Goal: Information Seeking & Learning: Find specific fact

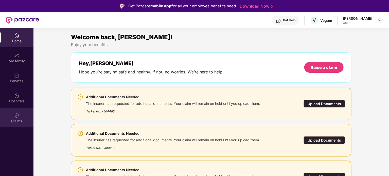
click at [20, 117] on div "Claims" at bounding box center [16, 117] width 33 height 19
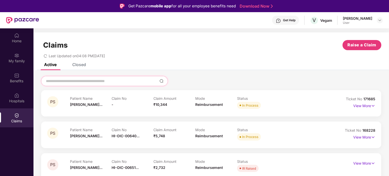
click at [124, 84] on input at bounding box center [101, 81] width 112 height 5
paste input "******"
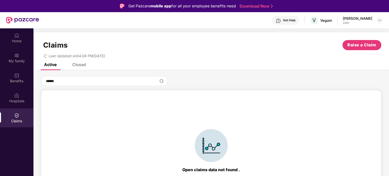
click at [78, 63] on div "Closed" at bounding box center [79, 64] width 14 height 5
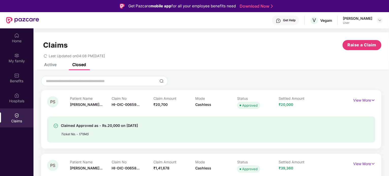
click at [57, 66] on div "Active Closed" at bounding box center [60, 64] width 49 height 11
click at [52, 64] on div "Active" at bounding box center [50, 64] width 12 height 5
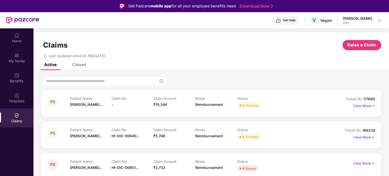
click at [73, 65] on div "Closed" at bounding box center [79, 64] width 14 height 5
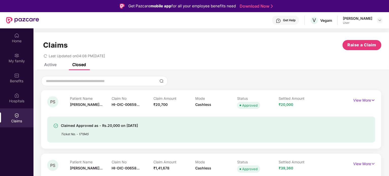
click at [53, 67] on div "Active" at bounding box center [46, 64] width 20 height 11
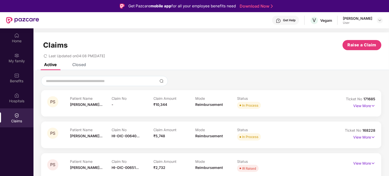
click at [84, 66] on div "Closed" at bounding box center [79, 64] width 14 height 5
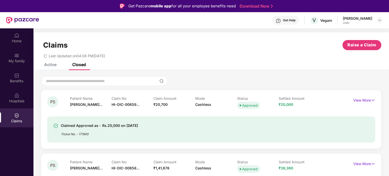
click at [55, 64] on div "Active" at bounding box center [50, 64] width 12 height 5
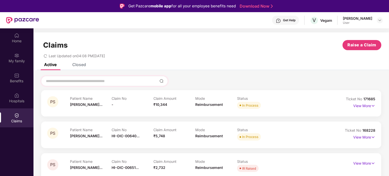
click at [54, 78] on div at bounding box center [104, 81] width 127 height 10
click at [62, 81] on input at bounding box center [101, 81] width 112 height 5
paste input "******"
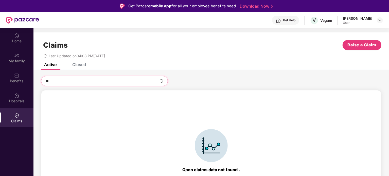
type input "*"
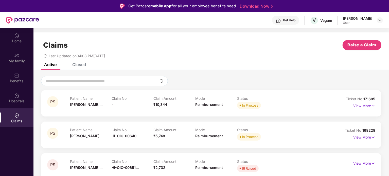
click at [76, 65] on div "Closed" at bounding box center [79, 64] width 14 height 5
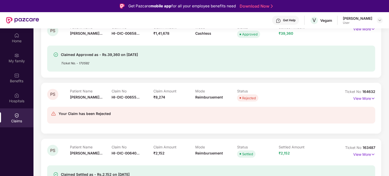
scroll to position [152, 0]
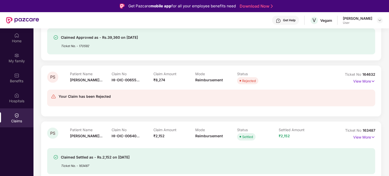
click at [145, 96] on div "Your Claim has been Rejected" at bounding box center [184, 98] width 267 height 9
click at [374, 81] on img at bounding box center [373, 82] width 4 height 6
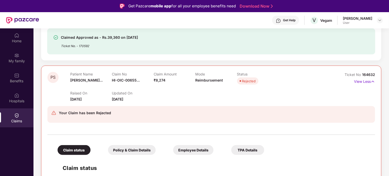
drag, startPoint x: 71, startPoint y: 100, endPoint x: 87, endPoint y: 100, distance: 16.5
click at [82, 100] on span "[DATE]" at bounding box center [75, 99] width 11 height 4
click at [214, 107] on div "Your Claim has been Rejected" at bounding box center [210, 114] width 327 height 17
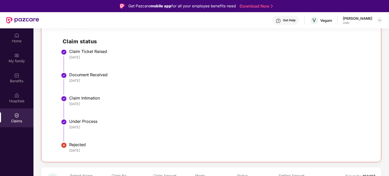
scroll to position [228, 0]
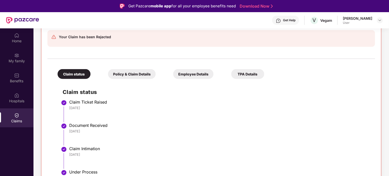
click at [242, 75] on div "TPA Details" at bounding box center [247, 74] width 33 height 10
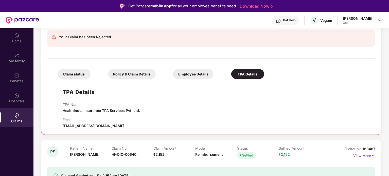
click at [190, 76] on div "Employee Details" at bounding box center [193, 74] width 40 height 10
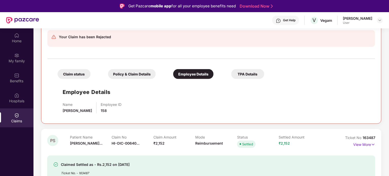
click at [124, 73] on div "Policy & Claim Details" at bounding box center [132, 74] width 48 height 10
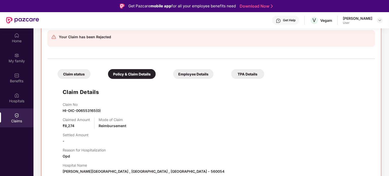
click at [80, 72] on div "Claim status" at bounding box center [74, 74] width 33 height 10
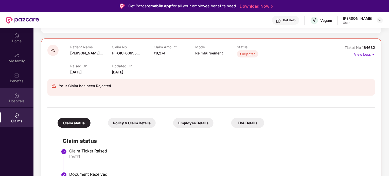
scroll to position [177, 0]
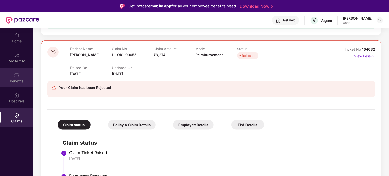
click at [21, 79] on div "Benefits" at bounding box center [16, 81] width 33 height 5
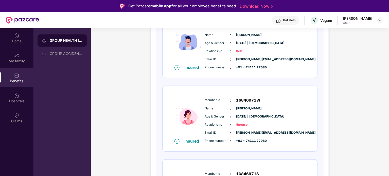
scroll to position [101, 0]
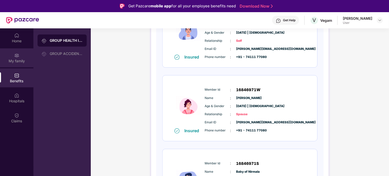
click at [22, 55] on div "My family" at bounding box center [16, 57] width 33 height 19
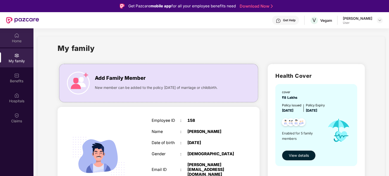
click at [20, 40] on div "Home" at bounding box center [16, 41] width 33 height 5
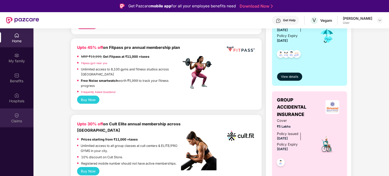
scroll to position [253, 0]
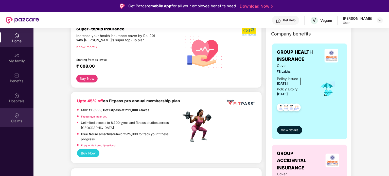
click at [14, 113] on div at bounding box center [16, 115] width 5 height 5
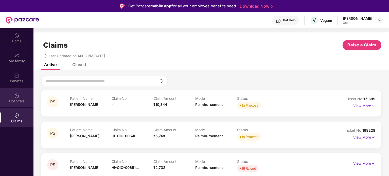
click at [22, 98] on div "Hospitals" at bounding box center [16, 97] width 33 height 19
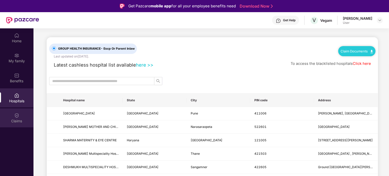
click at [19, 119] on div "Claims" at bounding box center [16, 121] width 33 height 5
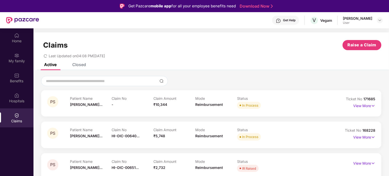
click at [77, 67] on div "Closed" at bounding box center [79, 64] width 14 height 5
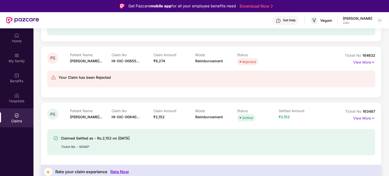
scroll to position [177, 0]
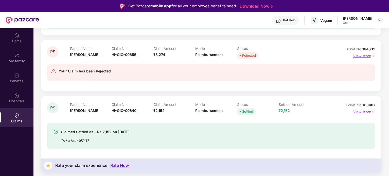
click at [368, 57] on p "View More" at bounding box center [364, 55] width 22 height 7
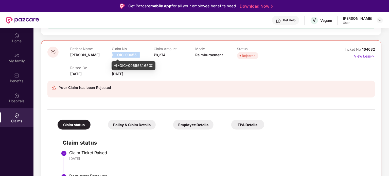
drag, startPoint x: 113, startPoint y: 55, endPoint x: 140, endPoint y: 53, distance: 27.2
click at [140, 53] on div "Claim No HI-OIC-00655..." at bounding box center [133, 54] width 42 height 14
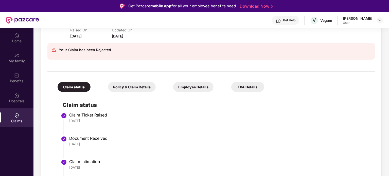
scroll to position [228, 0]
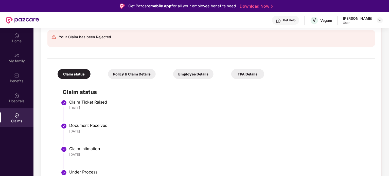
click at [246, 77] on div "TPA Details" at bounding box center [247, 74] width 33 height 10
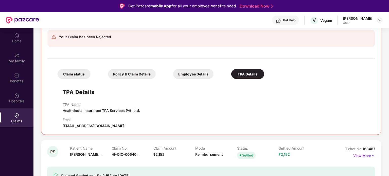
click at [137, 76] on div "Policy & Claim Details" at bounding box center [132, 74] width 48 height 10
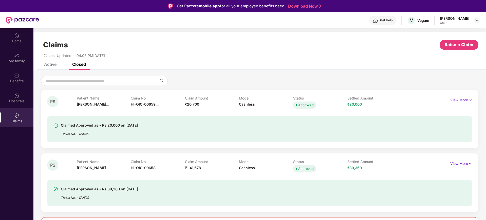
scroll to position [0, 0]
click at [275, 148] on div "PS Patient Name P S Srinivasa... Claim No HI-OIC-00659... Claim Amount ₹20,700 …" at bounding box center [259, 119] width 437 height 59
click at [388, 163] on p "View More" at bounding box center [461, 163] width 22 height 7
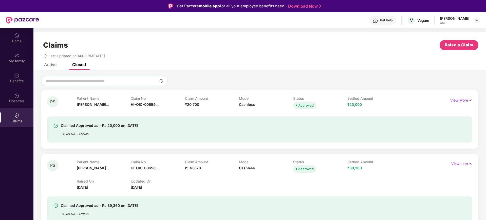
click at [52, 63] on div "Active" at bounding box center [50, 64] width 12 height 5
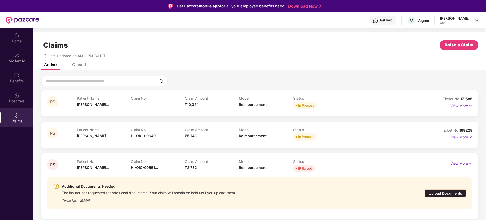
click at [388, 164] on p "View More" at bounding box center [461, 162] width 22 height 7
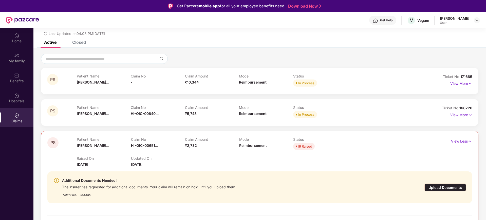
scroll to position [32, 0]
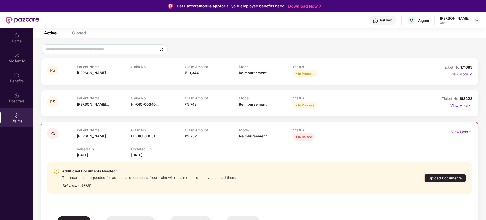
click at [388, 176] on div "Upload Documents" at bounding box center [445, 178] width 42 height 8
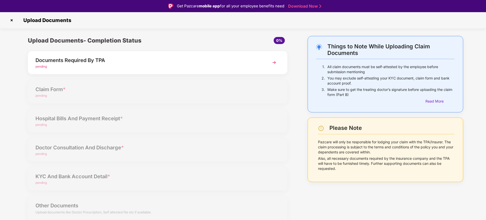
click at [147, 94] on div "Upload Documents- Completion Status 0% Documents Required By TPA pending Claim …" at bounding box center [158, 132] width 270 height 192
click at [123, 92] on div "Upload Documents- Completion Status 0% Documents Required By TPA pending Claim …" at bounding box center [158, 132] width 270 height 192
click at [175, 66] on div "pending" at bounding box center [147, 66] width 224 height 5
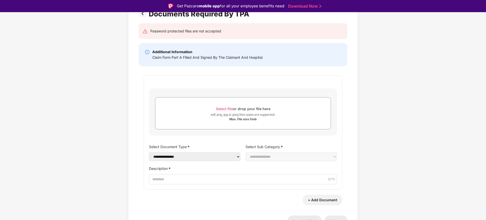
scroll to position [48, 0]
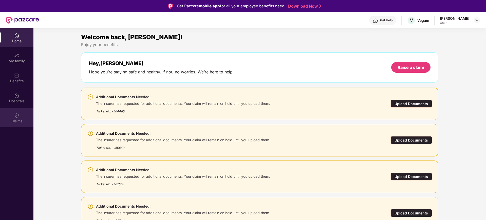
click at [24, 115] on div "Claims" at bounding box center [16, 117] width 33 height 19
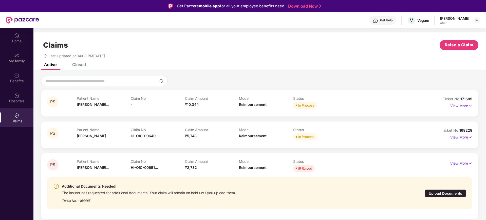
click at [80, 63] on div "Closed" at bounding box center [79, 64] width 14 height 5
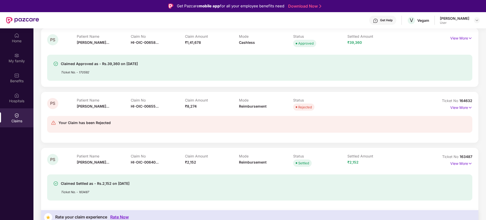
scroll to position [127, 0]
drag, startPoint x: 123, startPoint y: 129, endPoint x: 59, endPoint y: 124, distance: 64.5
click at [59, 124] on div "Your Claim has been Rejected" at bounding box center [259, 123] width 425 height 17
click at [54, 123] on img at bounding box center [53, 121] width 5 height 5
click at [198, 113] on div "Your Claim has been Rejected" at bounding box center [259, 123] width 425 height 25
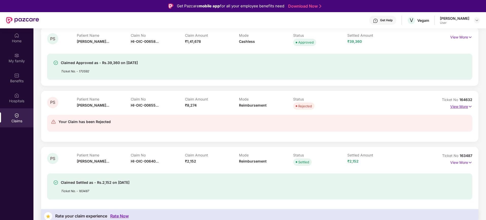
click at [469, 104] on img at bounding box center [470, 107] width 4 height 6
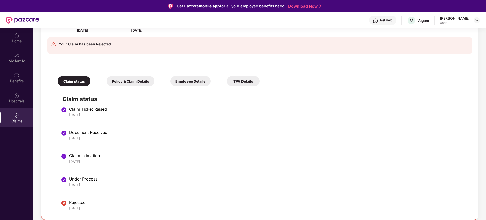
scroll to position [190, 0]
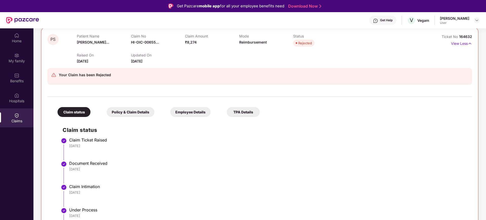
click at [126, 109] on div "Policy & Claim Details" at bounding box center [131, 112] width 48 height 10
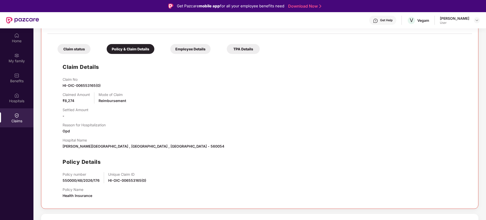
scroll to position [253, 0]
click at [196, 48] on div "Employee Details" at bounding box center [190, 49] width 40 height 10
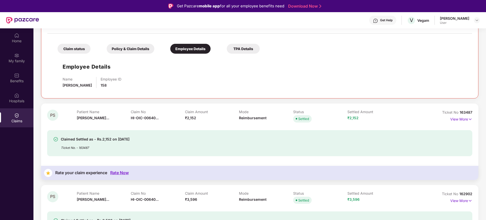
click at [237, 51] on div "TPA Details" at bounding box center [243, 49] width 33 height 10
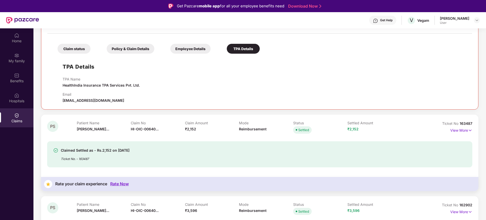
click at [130, 48] on div "Policy & Claim Details" at bounding box center [131, 49] width 48 height 10
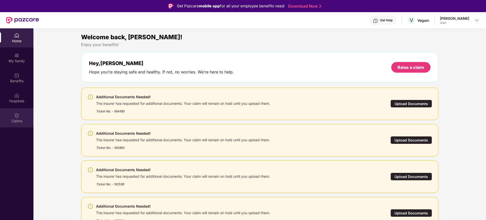
click at [17, 115] on img at bounding box center [16, 115] width 5 height 5
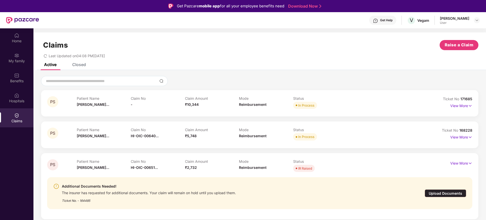
click at [202, 99] on p "Claim Amount" at bounding box center [212, 98] width 54 height 4
click at [463, 104] on p "View More" at bounding box center [461, 105] width 22 height 7
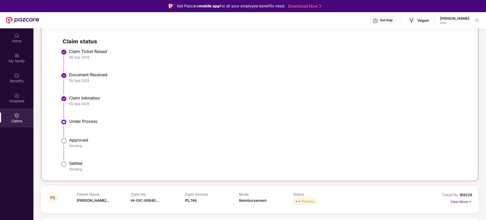
scroll to position [95, 0]
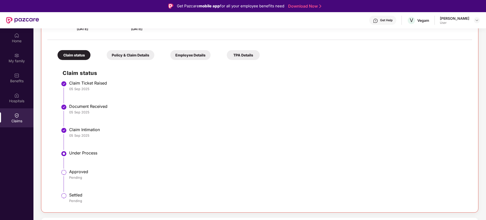
click at [126, 57] on div "Policy & Claim Details" at bounding box center [131, 55] width 48 height 10
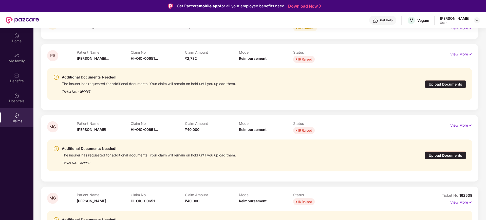
scroll to position [380, 0]
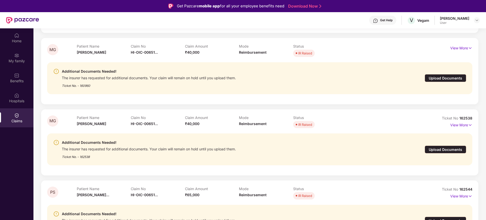
click at [445, 80] on div "Upload Documents" at bounding box center [446, 78] width 42 height 8
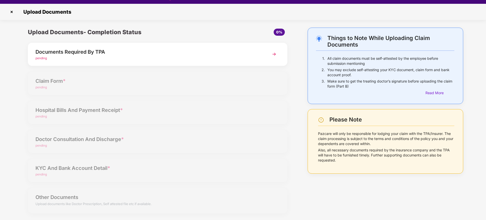
scroll to position [12, 0]
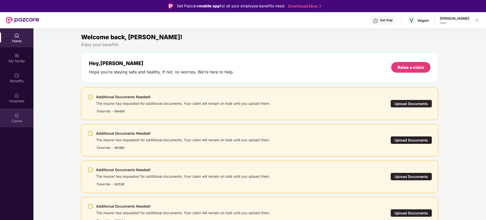
click at [16, 121] on div "Claims" at bounding box center [16, 121] width 33 height 5
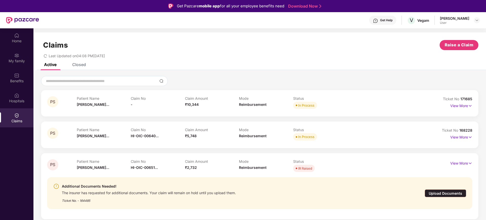
click at [78, 64] on div "Closed" at bounding box center [79, 64] width 14 height 5
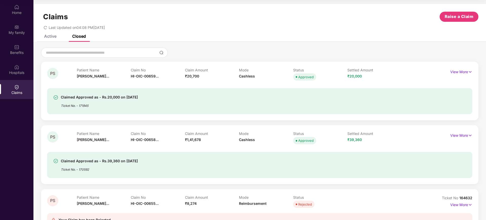
click at [45, 37] on div "Active" at bounding box center [50, 36] width 12 height 5
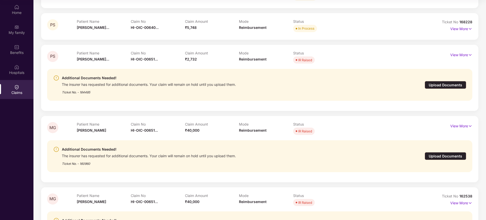
scroll to position [95, 0]
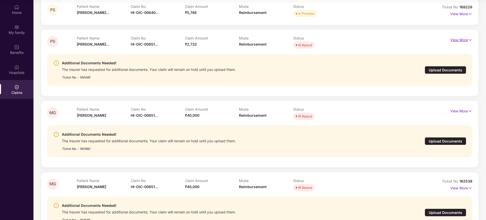
click at [461, 41] on p "View More" at bounding box center [461, 39] width 22 height 7
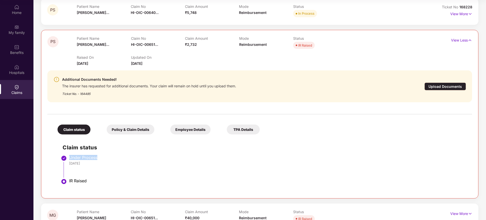
drag, startPoint x: 99, startPoint y: 159, endPoint x: 70, endPoint y: 160, distance: 28.9
click at [70, 160] on div "Under Process [DATE]" at bounding box center [268, 160] width 398 height 11
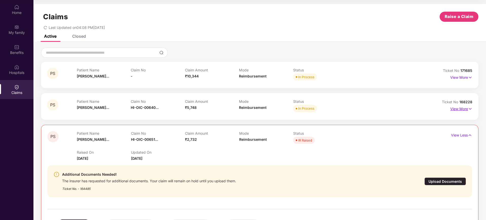
click at [466, 111] on p "View More" at bounding box center [461, 108] width 22 height 7
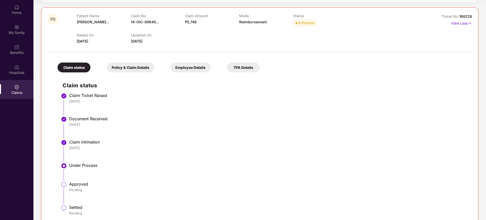
scroll to position [95, 0]
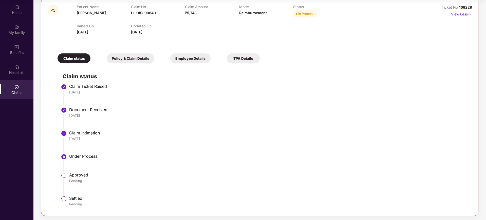
click at [461, 14] on p "View Less" at bounding box center [461, 13] width 21 height 7
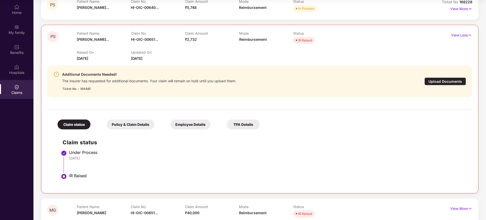
scroll to position [95, 0]
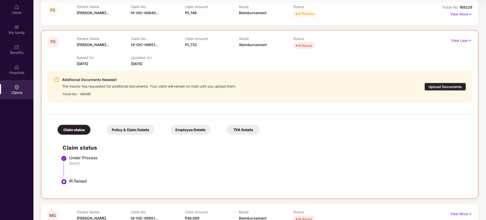
click at [124, 130] on div "Policy & Claim Details" at bounding box center [131, 130] width 48 height 10
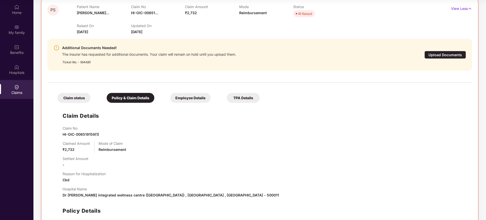
scroll to position [126, 0]
click at [463, 9] on p "View Less" at bounding box center [461, 8] width 21 height 7
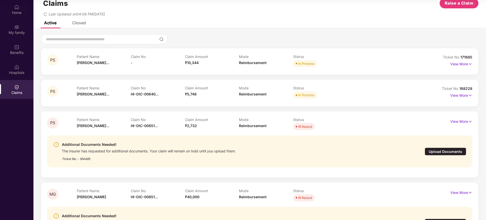
scroll to position [0, 0]
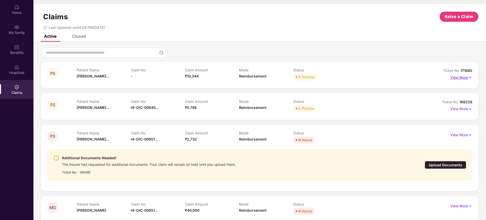
click at [452, 76] on p "View More" at bounding box center [461, 76] width 22 height 7
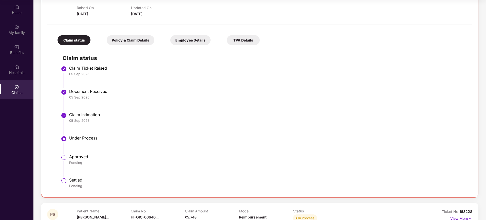
scroll to position [95, 0]
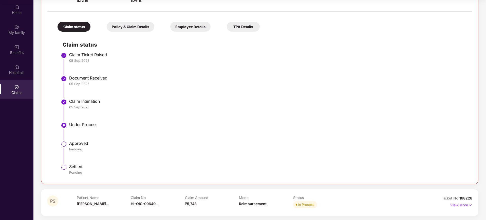
click at [143, 29] on div "Policy & Claim Details" at bounding box center [131, 27] width 48 height 10
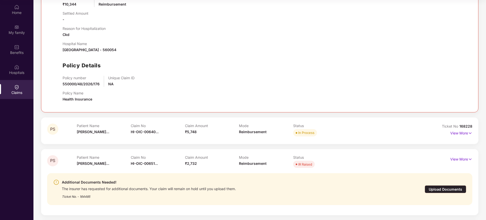
scroll to position [253, 0]
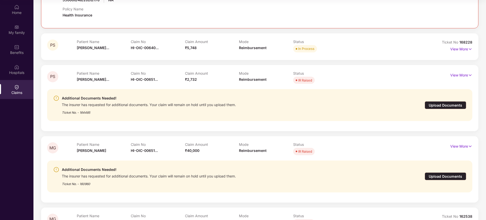
click at [222, 45] on div "Claim Amount ₹5,748" at bounding box center [212, 47] width 54 height 14
click at [458, 51] on p "View More" at bounding box center [461, 48] width 22 height 7
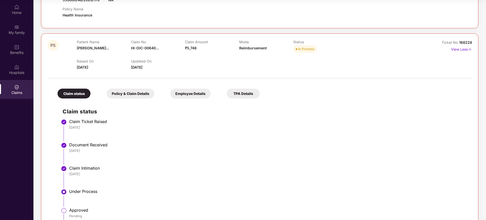
click at [142, 94] on div "Policy & Claim Details" at bounding box center [131, 94] width 48 height 10
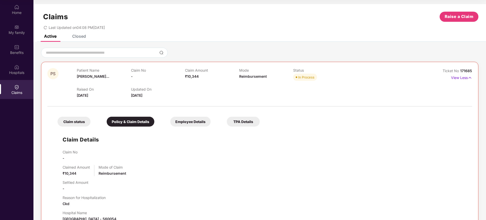
scroll to position [0, 0]
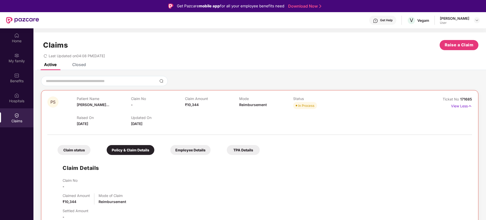
click at [84, 63] on div "Closed" at bounding box center [79, 64] width 14 height 5
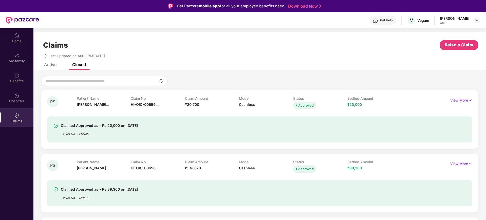
scroll to position [63, 0]
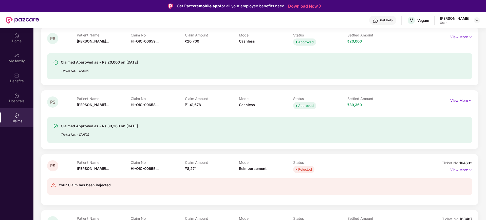
click at [222, 102] on div "Claim Amount ₹1,41,678" at bounding box center [212, 104] width 54 height 14
click at [459, 101] on p "View More" at bounding box center [461, 100] width 22 height 7
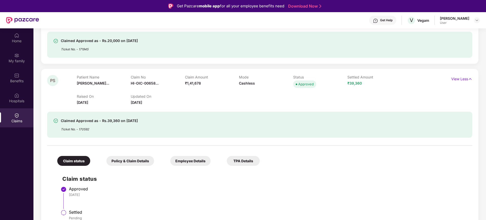
scroll to position [95, 0]
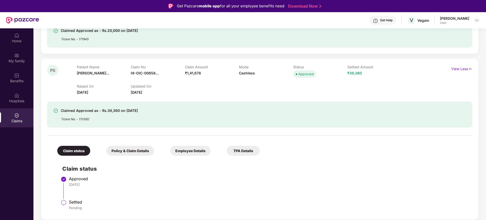
click at [136, 153] on div "Policy & Claim Details" at bounding box center [130, 151] width 48 height 10
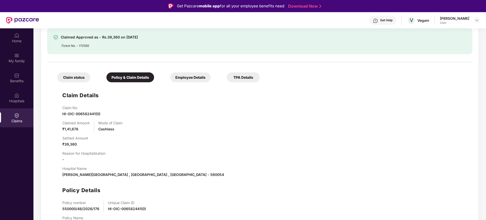
scroll to position [158, 0]
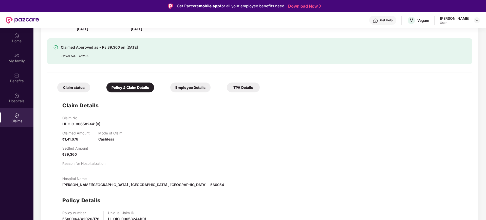
click at [86, 87] on div "Claim status" at bounding box center [73, 88] width 33 height 10
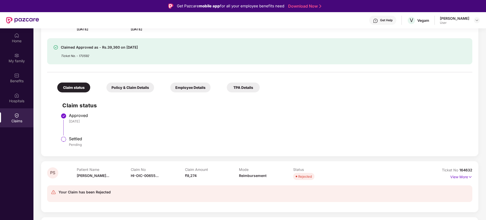
click at [121, 88] on div "Policy & Claim Details" at bounding box center [130, 88] width 48 height 10
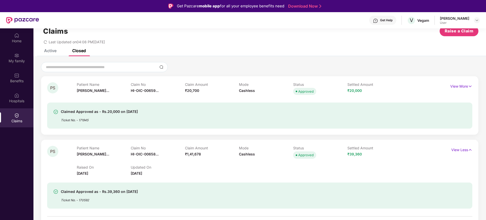
scroll to position [0, 0]
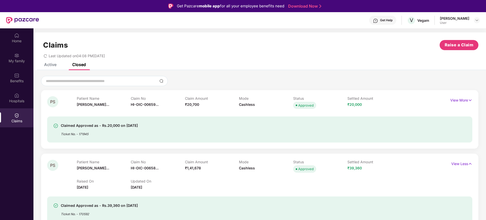
click at [51, 64] on div "Active" at bounding box center [50, 64] width 12 height 5
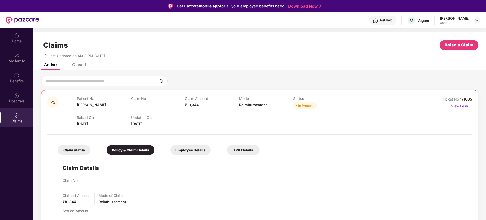
click at [47, 55] on div "Last Updated on 04:08 PM[DATE]" at bounding box center [74, 56] width 61 height 4
click at [74, 65] on div "Closed" at bounding box center [79, 64] width 14 height 5
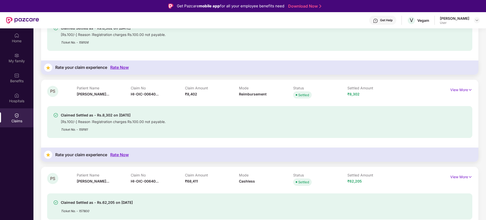
scroll to position [28, 0]
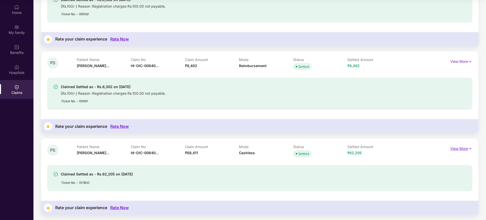
click at [465, 150] on p "View More" at bounding box center [461, 148] width 22 height 7
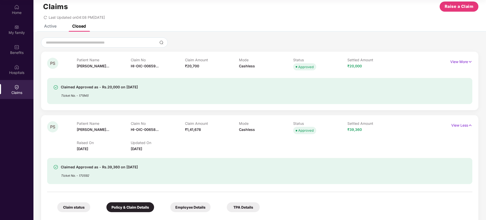
scroll to position [0, 0]
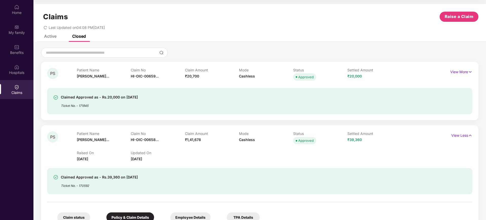
click at [51, 35] on div "Active" at bounding box center [50, 36] width 12 height 5
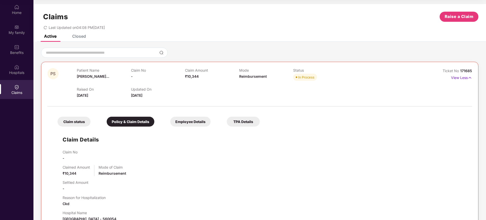
click at [78, 37] on div "Closed" at bounding box center [79, 36] width 14 height 5
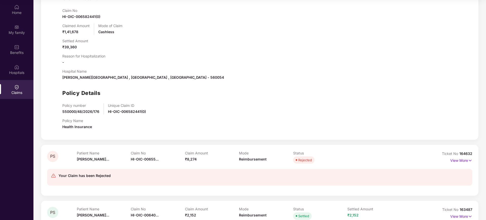
scroll to position [285, 0]
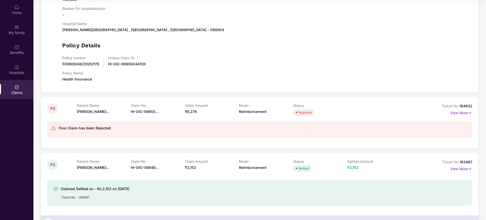
click at [232, 116] on div "Claim Amount ₹8,274" at bounding box center [212, 110] width 54 height 14
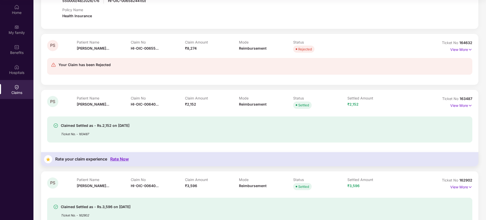
click at [225, 112] on div "Claimed Settled as - Rs.2,152 on [DATE] Ticket No. - 163487" at bounding box center [259, 126] width 425 height 32
click at [457, 106] on p "View More" at bounding box center [461, 105] width 22 height 7
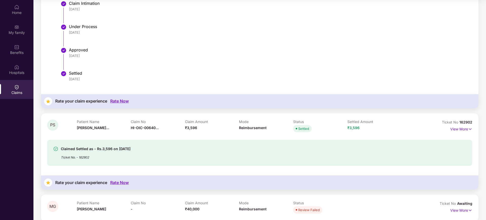
scroll to position [412, 0]
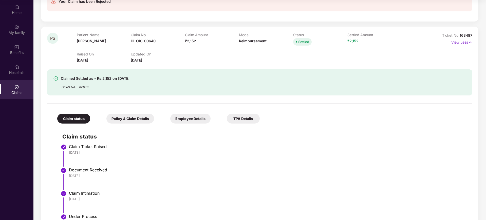
click at [143, 117] on div "Policy & Claim Details" at bounding box center [130, 119] width 48 height 10
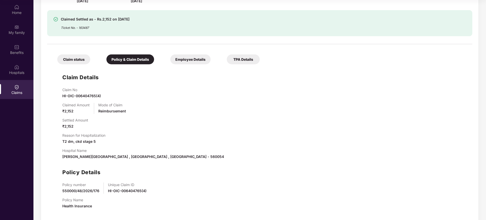
scroll to position [475, 0]
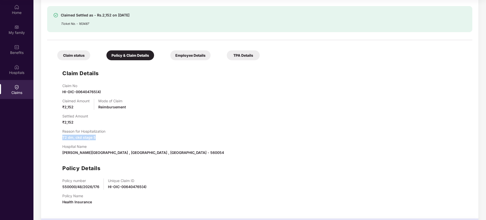
drag, startPoint x: 103, startPoint y: 137, endPoint x: 61, endPoint y: 138, distance: 42.1
click at [61, 138] on div "Claim Details Claim No HI-OIC-006404765(4) Claimed Amount ₹2,152 Mode of Claim …" at bounding box center [259, 136] width 415 height 146
copy span "T2 dm, ckd stage 5"
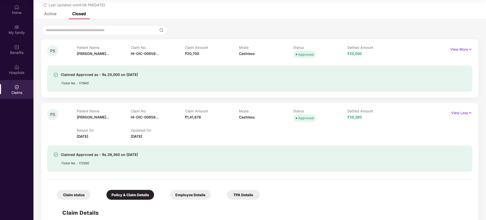
scroll to position [0, 0]
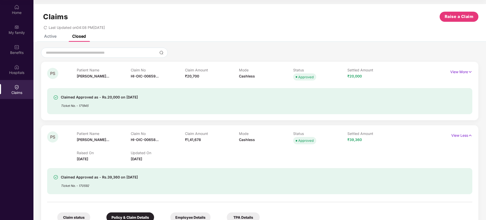
click at [61, 37] on div "Active Closed" at bounding box center [60, 36] width 49 height 11
click at [53, 36] on div "Active" at bounding box center [50, 36] width 12 height 5
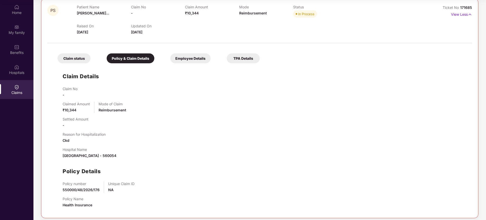
scroll to position [32, 0]
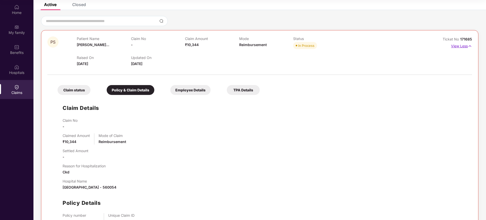
click at [456, 47] on p "View Less" at bounding box center [461, 45] width 21 height 7
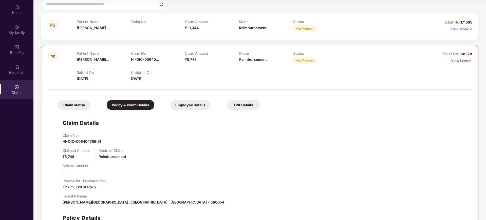
scroll to position [63, 0]
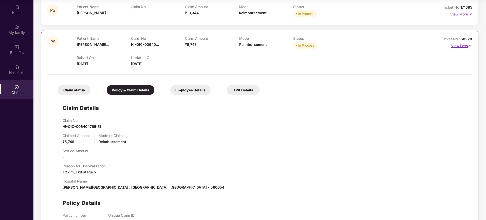
click at [457, 46] on p "View Less" at bounding box center [461, 45] width 21 height 7
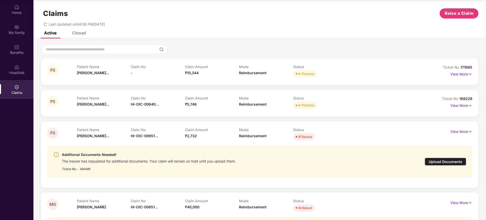
scroll to position [0, 0]
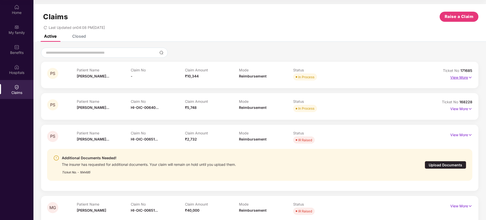
click at [460, 77] on p "View More" at bounding box center [461, 76] width 22 height 7
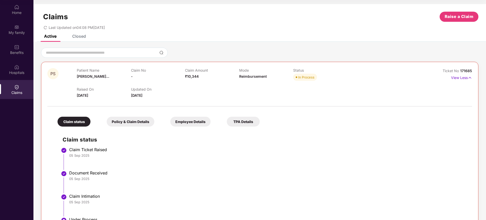
click at [117, 125] on div "Policy & Claim Details" at bounding box center [131, 122] width 48 height 10
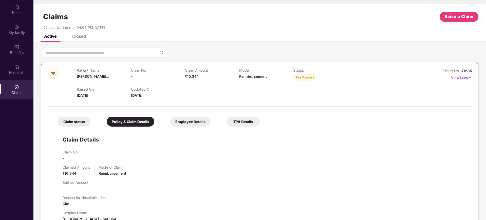
scroll to position [63, 0]
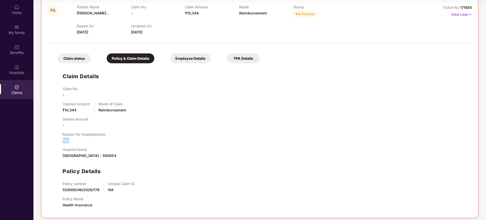
drag, startPoint x: 83, startPoint y: 140, endPoint x: 59, endPoint y: 140, distance: 23.8
click at [59, 140] on div "Claim Details Claim No - Claimed Amount ₹10,344 Mode of Claim Reimbursement Set…" at bounding box center [259, 139] width 415 height 146
click at [455, 16] on p "View Less" at bounding box center [461, 13] width 21 height 7
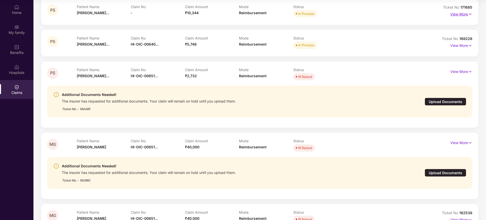
scroll to position [63, 0]
click at [458, 44] on p "View More" at bounding box center [461, 45] width 22 height 7
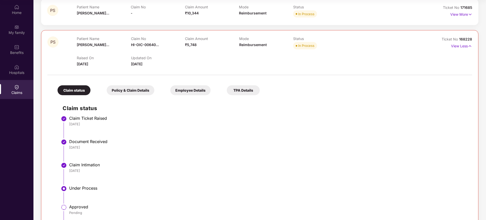
click at [147, 89] on div "Policy & Claim Details" at bounding box center [131, 90] width 48 height 10
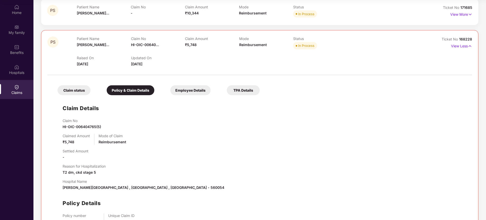
scroll to position [126, 0]
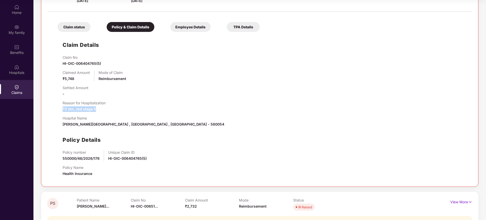
drag, startPoint x: 102, startPoint y: 110, endPoint x: 58, endPoint y: 110, distance: 44.6
click at [58, 110] on div "Claim Details Claim No HI-OIC-006404765(5) Claimed Amount ₹5,748 Mode of Claim …" at bounding box center [259, 107] width 415 height 146
click at [76, 110] on span "T2 dm, ckd stage 5" at bounding box center [79, 109] width 33 height 4
drag, startPoint x: 75, startPoint y: 109, endPoint x: 99, endPoint y: 107, distance: 24.4
click at [99, 107] on div "Reason for Hospitalization T2 dm, ckd stage 5" at bounding box center [84, 106] width 43 height 11
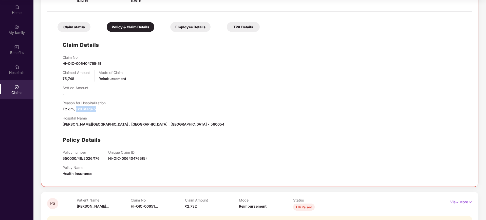
copy span "ckd stage 5"
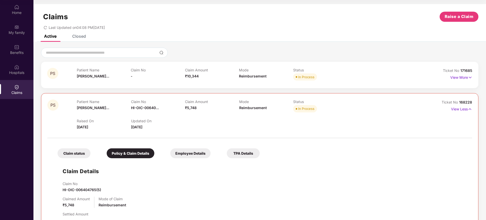
click at [338, 76] on div "In Process" at bounding box center [320, 76] width 54 height 7
click at [458, 76] on p "View More" at bounding box center [461, 76] width 22 height 7
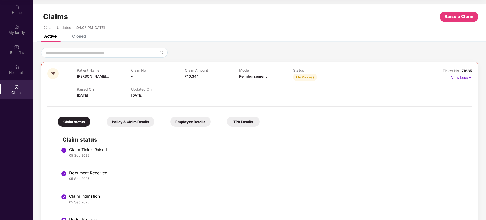
click at [149, 122] on div "Policy & Claim Details" at bounding box center [131, 122] width 48 height 10
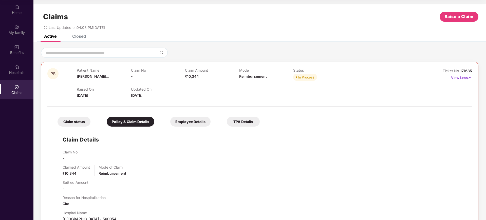
click at [81, 36] on div "Closed" at bounding box center [79, 36] width 14 height 5
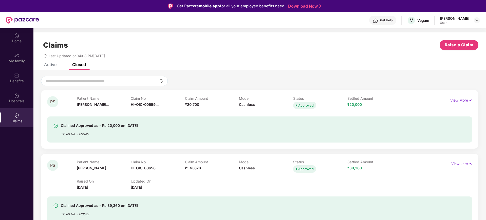
click at [49, 65] on div "Active" at bounding box center [50, 64] width 12 height 5
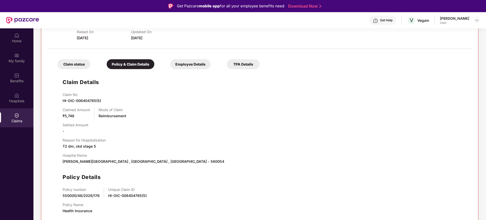
scroll to position [317, 0]
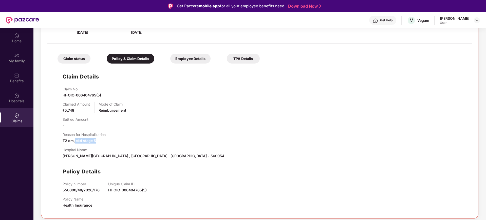
drag, startPoint x: 75, startPoint y: 141, endPoint x: 98, endPoint y: 137, distance: 23.9
click at [98, 137] on div "Reason for Hospitalization T2 dm, ckd stage 5" at bounding box center [84, 138] width 43 height 11
click at [110, 144] on div "Claim No HI-OIC-006404765(5) Claimed Amount ₹5,748 Mode of Claim Reimbursement …" at bounding box center [265, 149] width 404 height 125
drag, startPoint x: 100, startPoint y: 140, endPoint x: 75, endPoint y: 141, distance: 25.1
click at [75, 141] on div "Reason for Hospitalization T2 dm, ckd stage 5" at bounding box center [84, 138] width 43 height 11
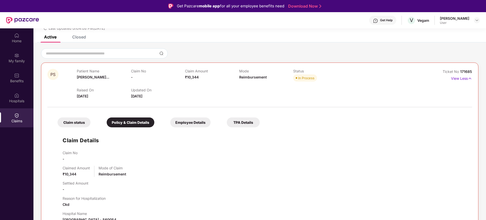
scroll to position [0, 0]
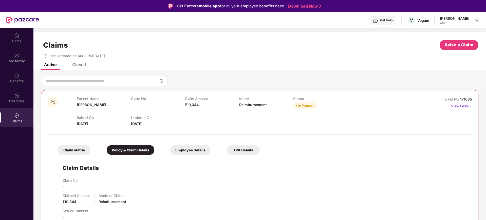
click at [78, 67] on div "Closed" at bounding box center [79, 64] width 14 height 5
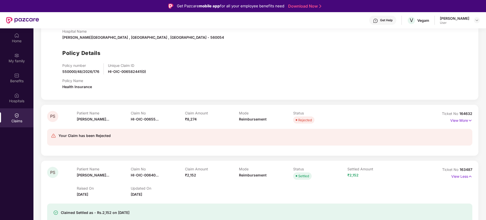
scroll to position [317, 0]
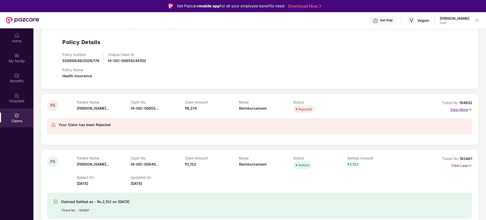
click at [459, 110] on p "View More" at bounding box center [461, 109] width 22 height 7
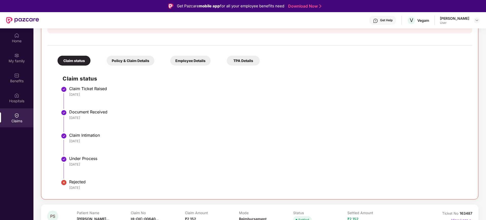
scroll to position [443, 0]
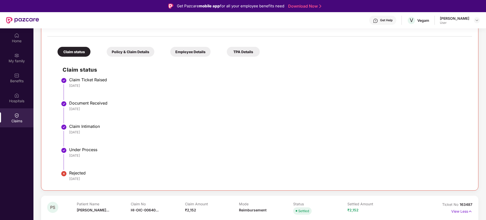
click at [135, 47] on div "Policy & Claim Details" at bounding box center [131, 52] width 48 height 10
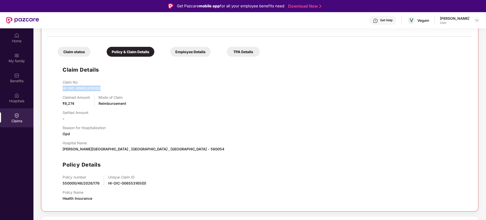
drag, startPoint x: 114, startPoint y: 86, endPoint x: 61, endPoint y: 90, distance: 53.4
click at [61, 90] on div "Claim Details Claim No HI-OIC-006553165(0) Claimed Amount ₹8,274 Mode of Claim …" at bounding box center [259, 132] width 415 height 146
copy span "HI-OIC-006553165(0)"
click at [18, 36] on img at bounding box center [16, 35] width 5 height 5
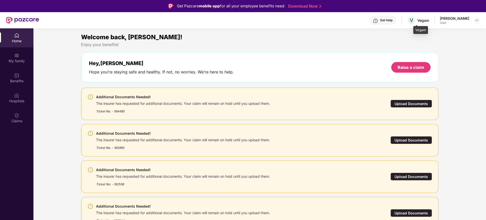
click at [425, 22] on div "Vegam" at bounding box center [423, 20] width 12 height 5
click at [27, 60] on div "My family" at bounding box center [16, 61] width 33 height 5
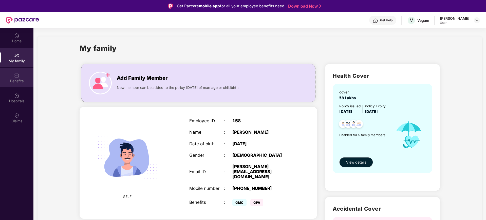
click at [15, 83] on div "Benefits" at bounding box center [16, 81] width 33 height 5
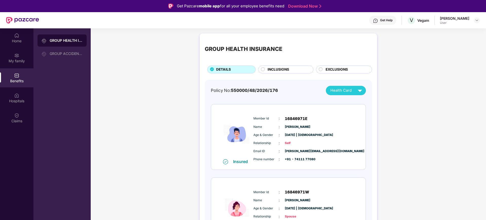
click at [334, 71] on span "EXCLUSIONS" at bounding box center [337, 70] width 22 height 6
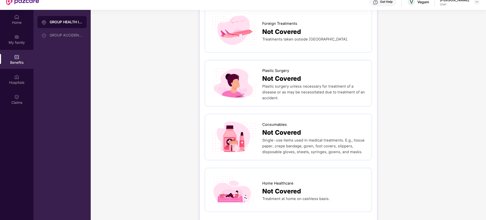
scroll to position [28, 0]
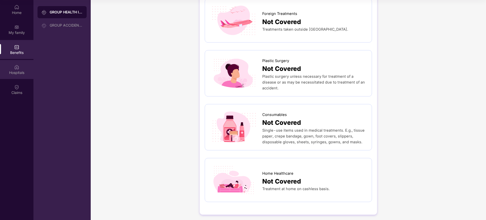
click at [19, 67] on img at bounding box center [16, 67] width 5 height 5
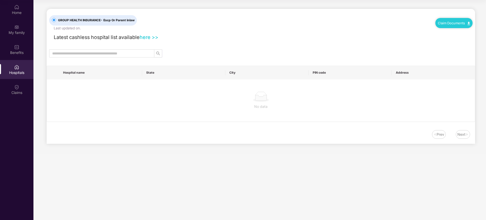
scroll to position [0, 0]
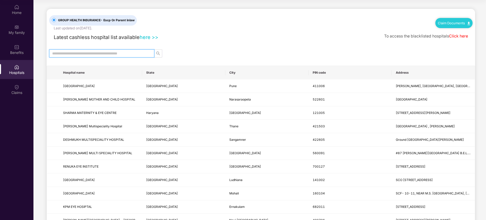
click at [77, 53] on input "text" at bounding box center [99, 54] width 95 height 6
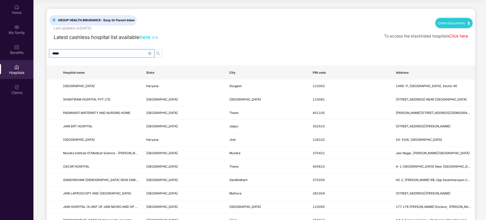
click at [119, 52] on input "****" at bounding box center [99, 54] width 95 height 6
type input "*"
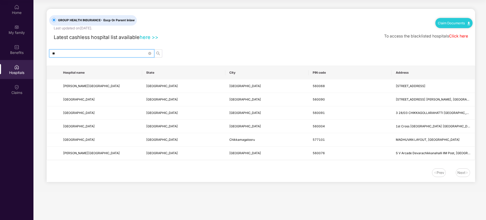
type input "*"
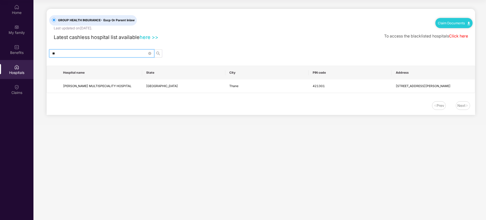
type input "*"
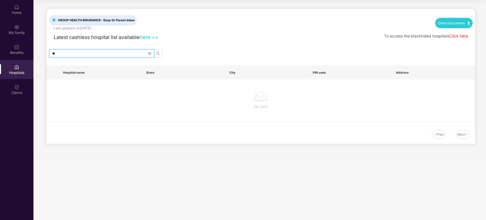
type input "*"
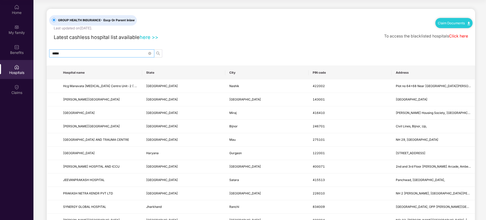
drag, startPoint x: 99, startPoint y: 49, endPoint x: 56, endPoint y: 52, distance: 43.2
click at [56, 52] on span "*****" at bounding box center [101, 53] width 105 height 8
type input "*"
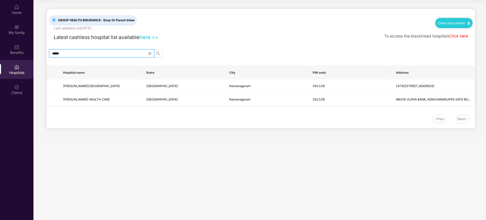
click at [100, 53] on input "*****" at bounding box center [99, 54] width 95 height 6
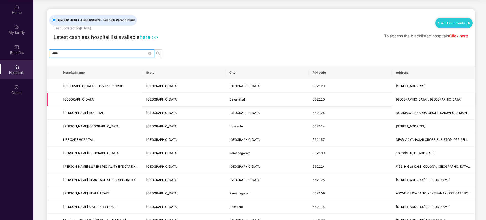
type input "****"
drag, startPoint x: 95, startPoint y: 100, endPoint x: 63, endPoint y: 98, distance: 32.5
click at [63, 98] on td "[GEOGRAPHIC_DATA]" at bounding box center [100, 99] width 83 height 13
copy span "[GEOGRAPHIC_DATA]"
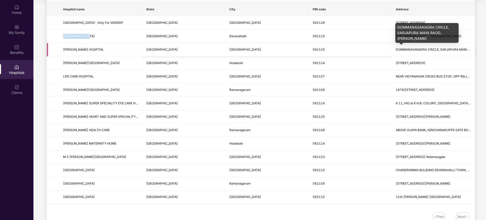
scroll to position [32, 0]
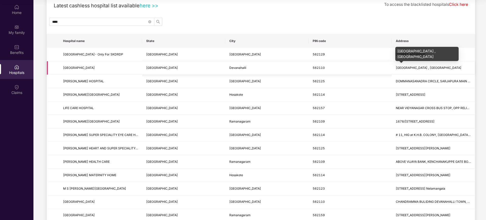
click at [455, 67] on span "[GEOGRAPHIC_DATA] , [GEOGRAPHIC_DATA]" at bounding box center [429, 68] width 66 height 4
drag, startPoint x: 104, startPoint y: 68, endPoint x: 62, endPoint y: 68, distance: 41.3
click at [62, 68] on td "[GEOGRAPHIC_DATA]" at bounding box center [100, 67] width 83 height 13
copy span "[GEOGRAPHIC_DATA]"
